Goal: Find specific page/section: Locate a particular part of the current website

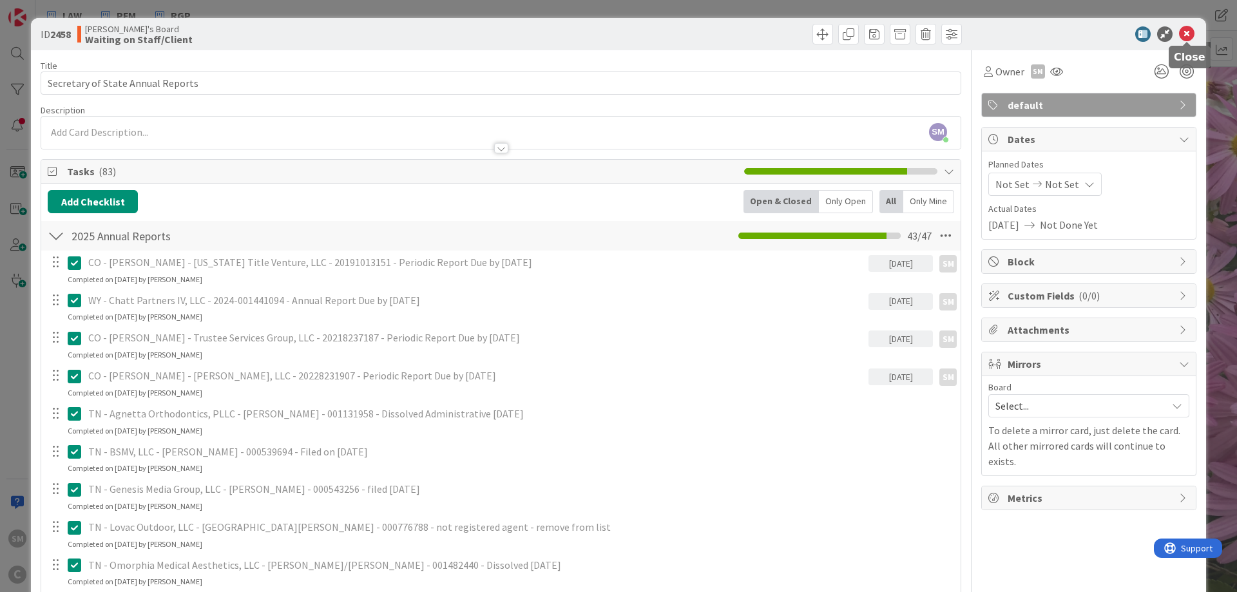
click at [1182, 32] on icon at bounding box center [1186, 33] width 15 height 15
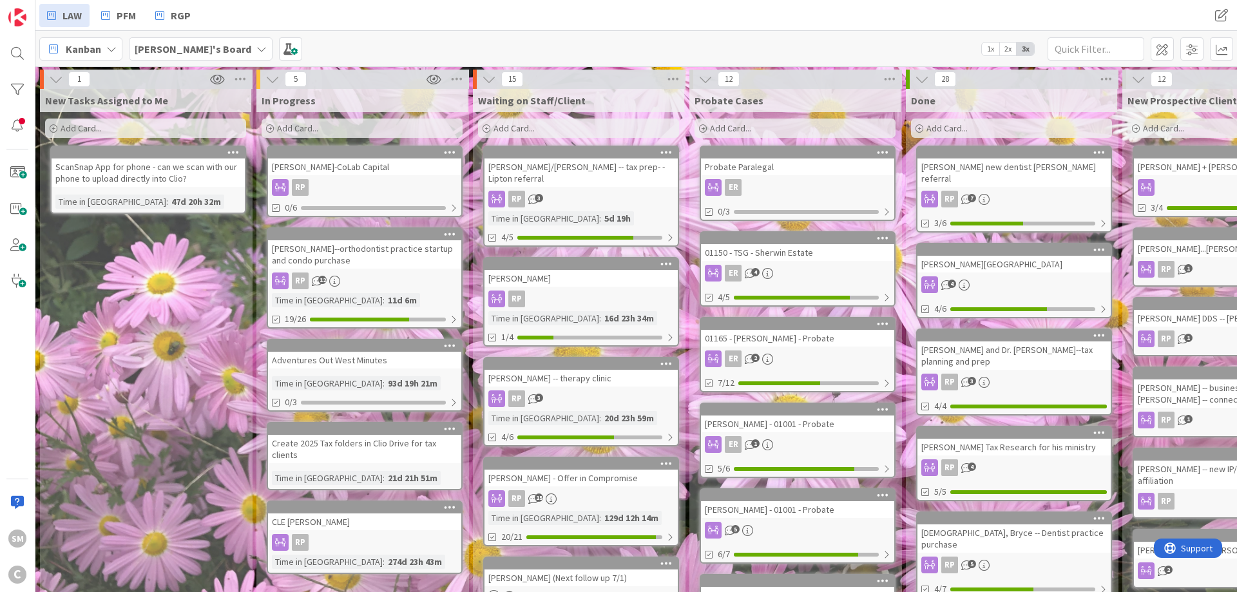
click at [1096, 50] on input "text" at bounding box center [1096, 48] width 97 height 23
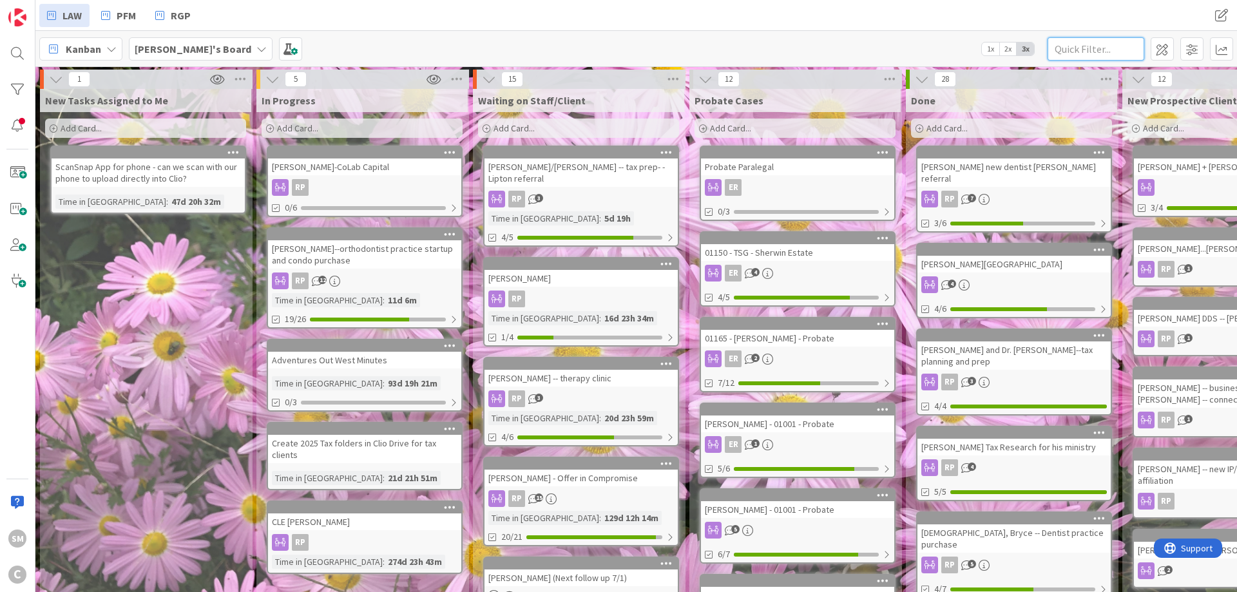
click at [1084, 41] on input "text" at bounding box center [1096, 48] width 97 height 23
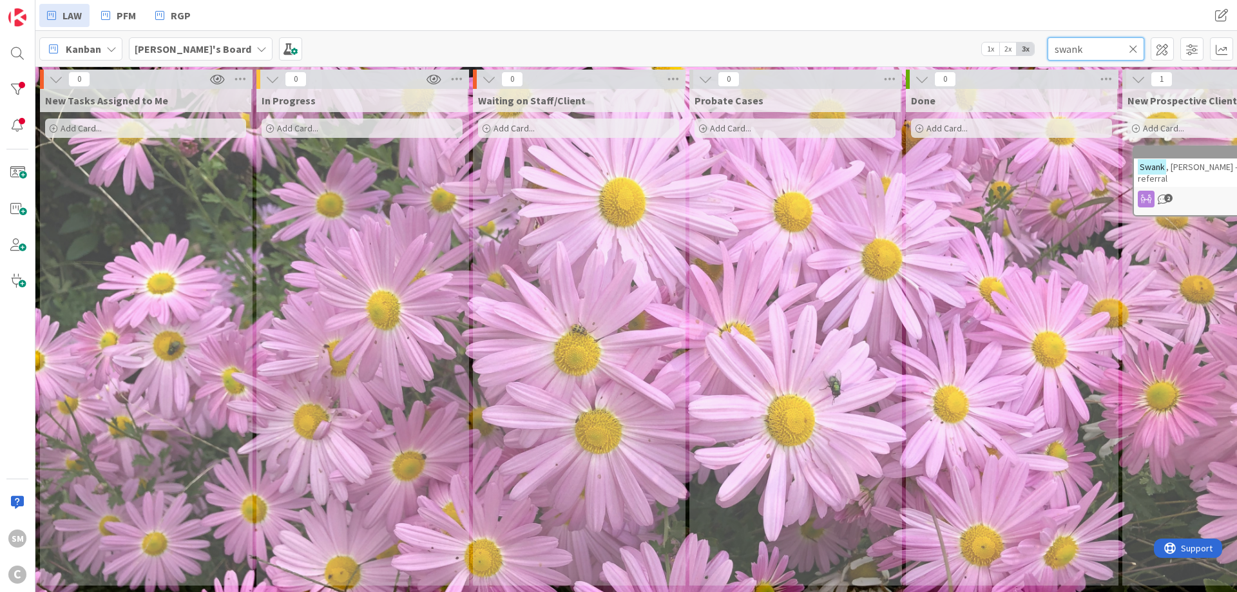
type input "swank"
click at [1129, 202] on div "New Prospective Clients Add Card... [PERSON_NAME] -- [PERSON_NAME] referral 2" at bounding box center [1228, 337] width 211 height 497
click at [1176, 171] on span ", [PERSON_NAME] -- [PERSON_NAME] referral" at bounding box center [1221, 172] width 167 height 23
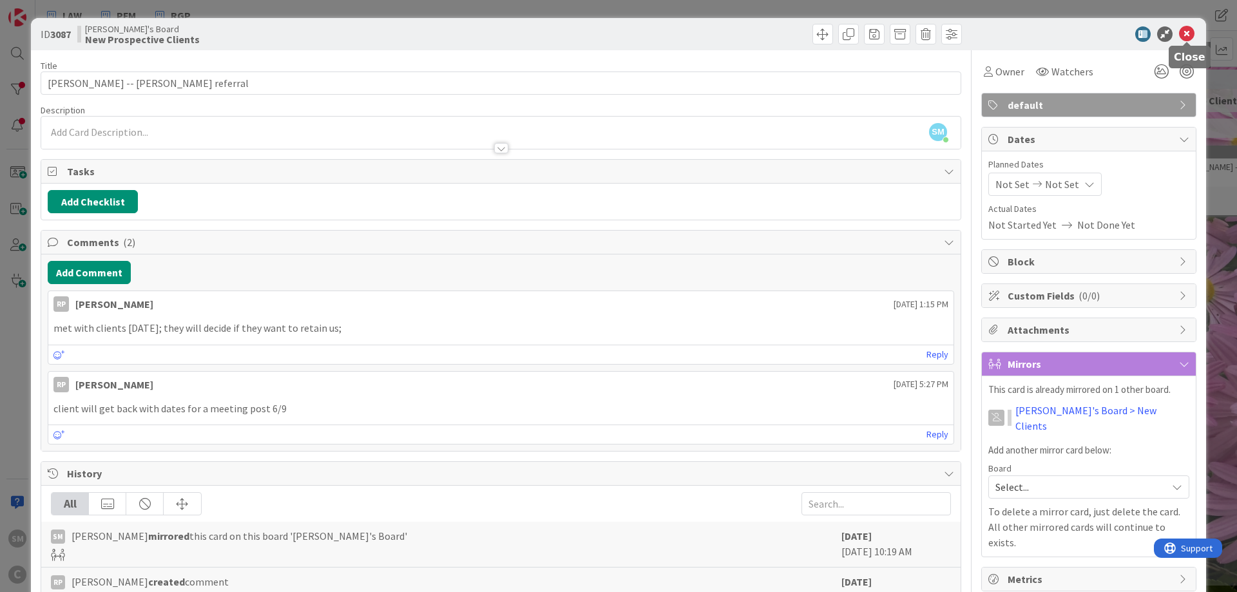
click at [1191, 37] on icon at bounding box center [1186, 33] width 15 height 15
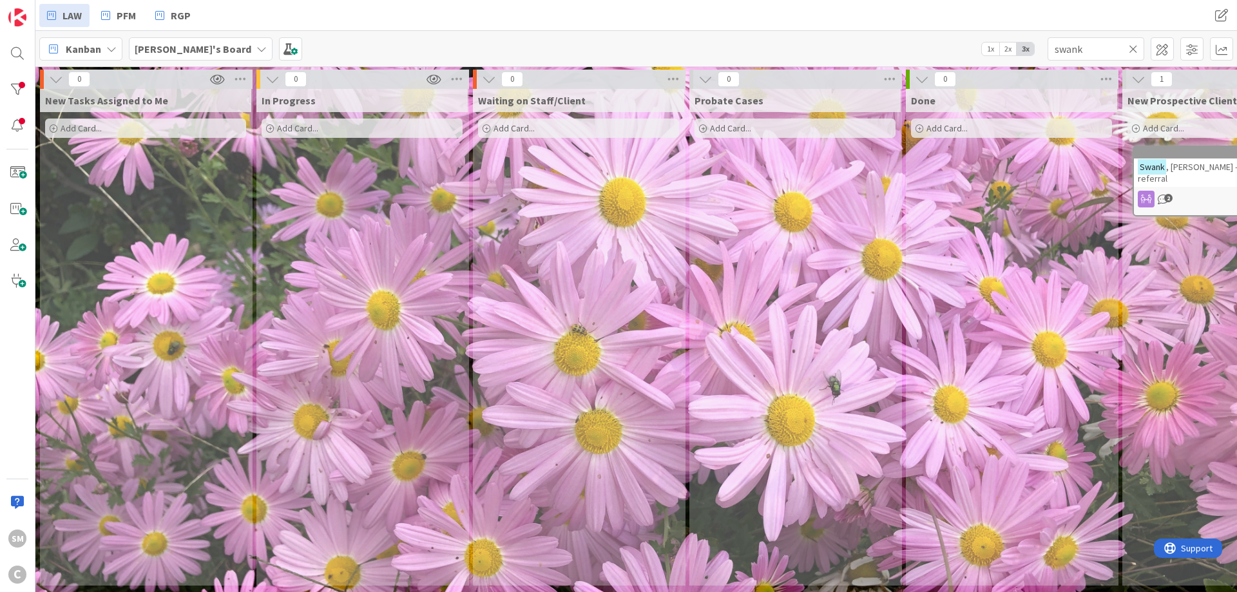
click at [853, 276] on div "Probate Cases Add Card..." at bounding box center [794, 337] width 211 height 497
click at [256, 287] on div "0 In Progress Add Card..." at bounding box center [363, 331] width 217 height 523
